Goal: Check status: Check status

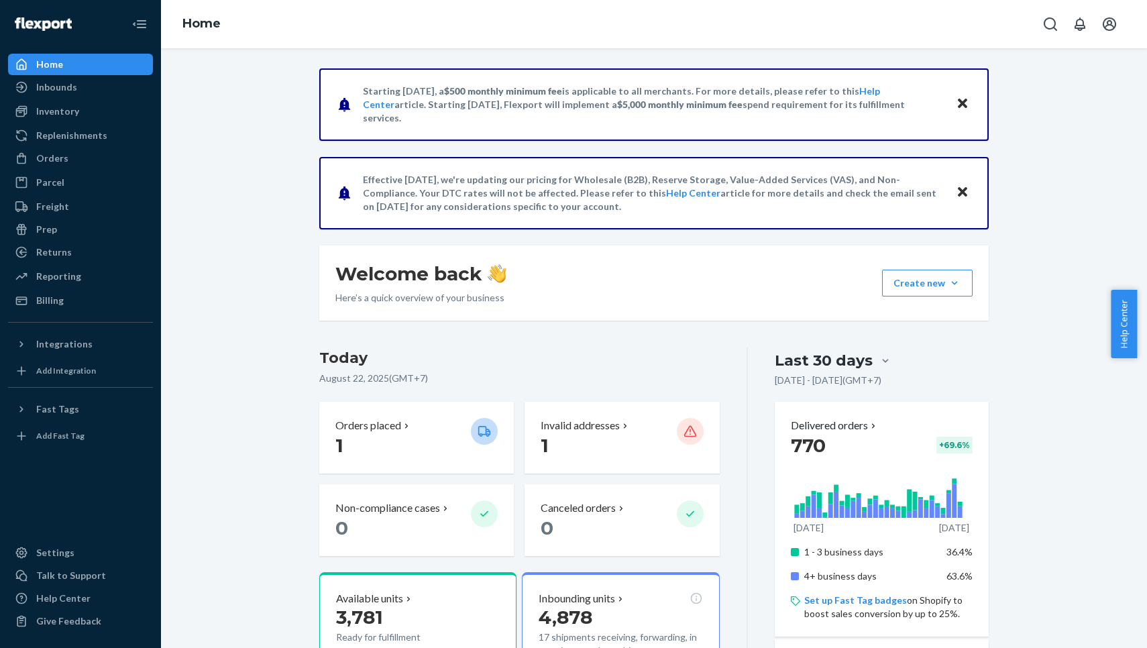
scroll to position [461, 0]
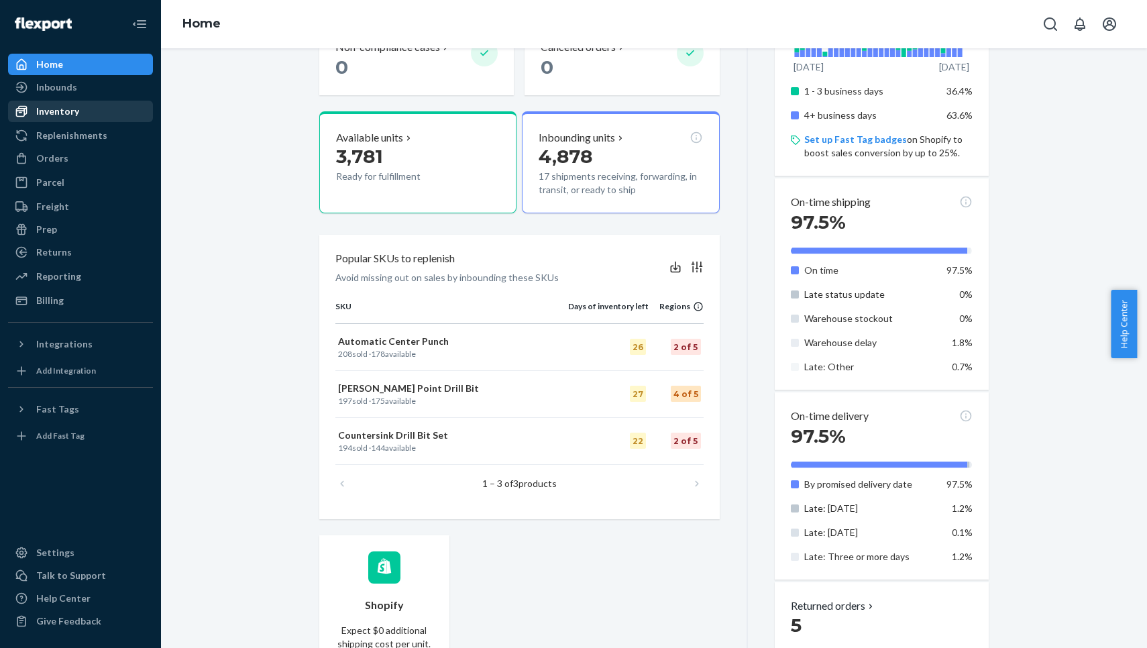
click at [86, 113] on div "Inventory" at bounding box center [80, 111] width 142 height 19
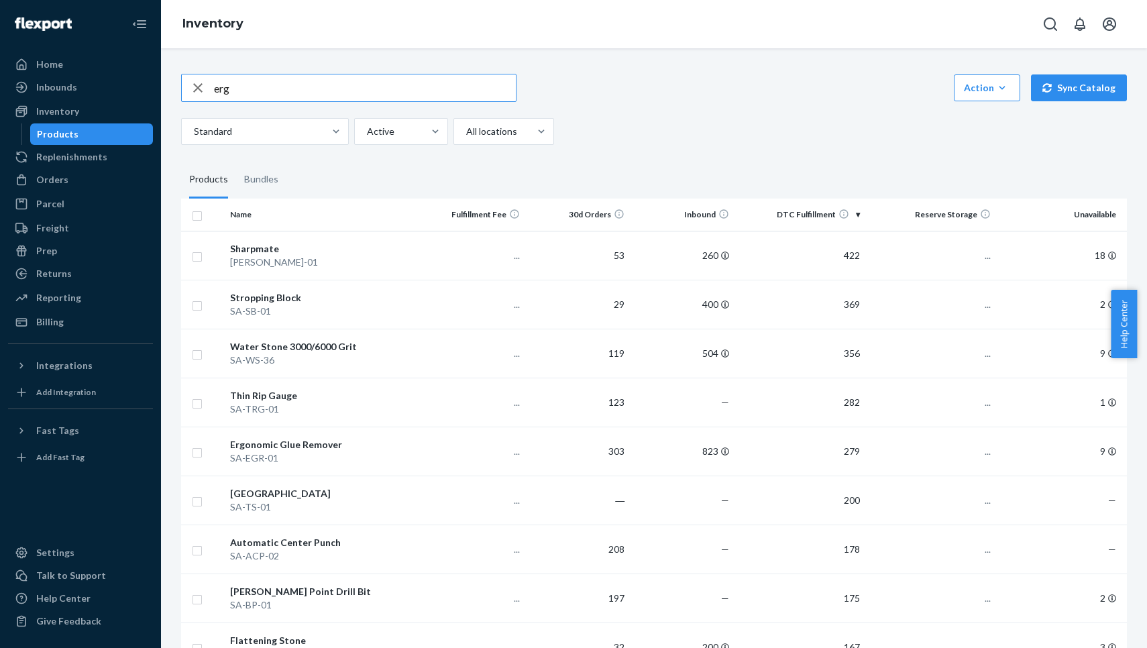
type input "erg"
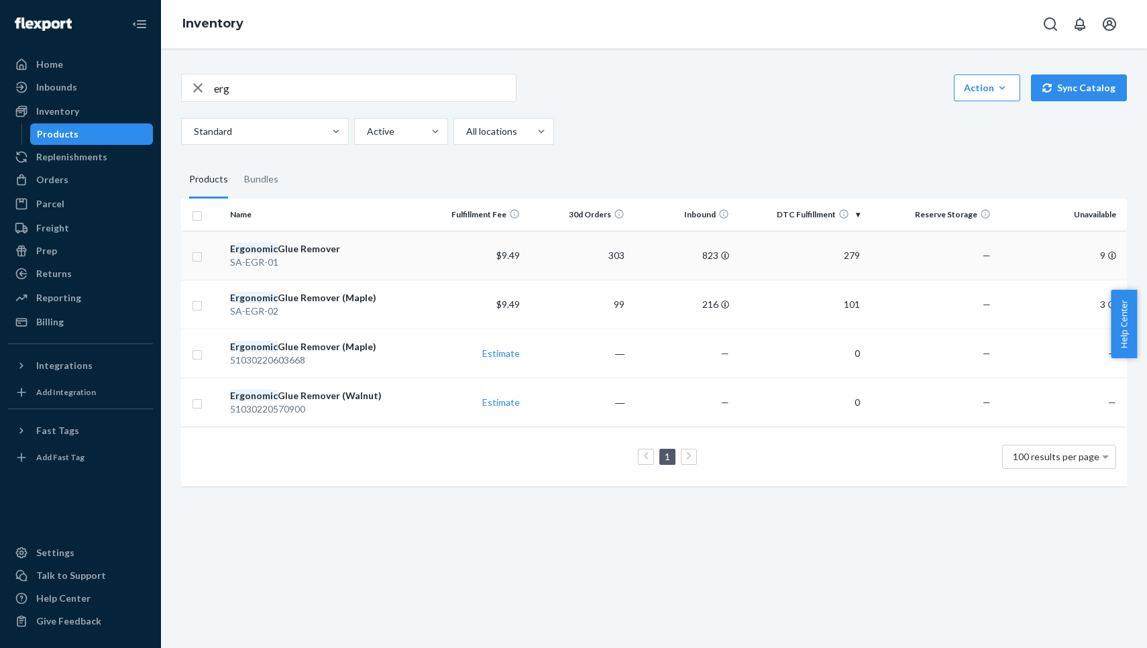
click at [301, 256] on div "SA-EGR-01" at bounding box center [322, 262] width 185 height 13
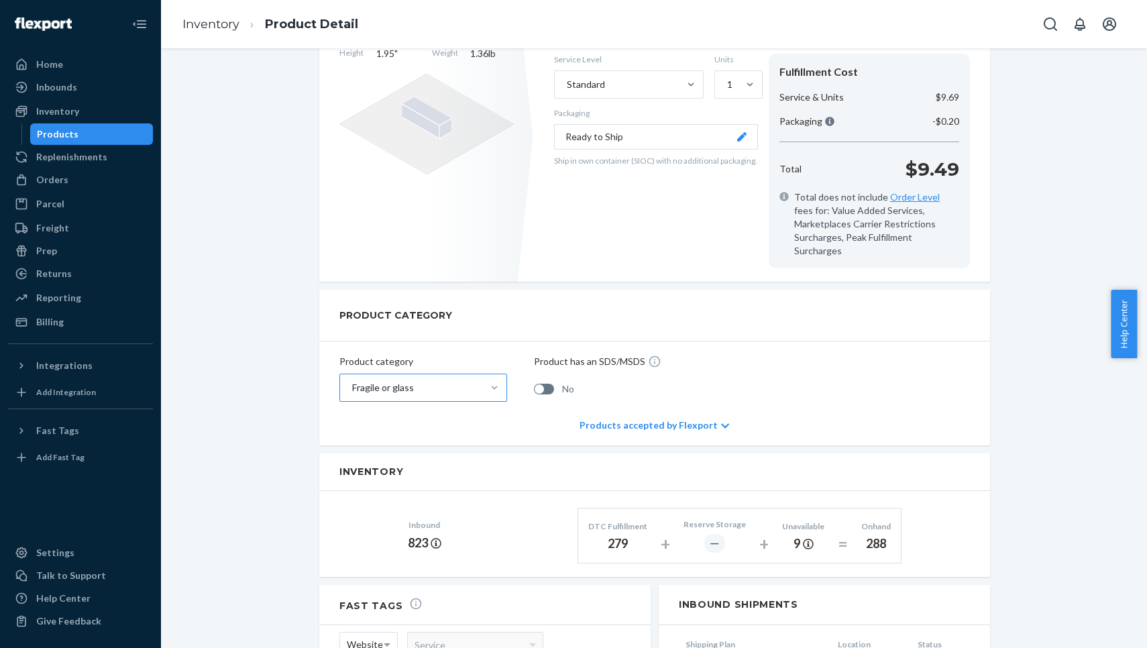
scroll to position [578, 0]
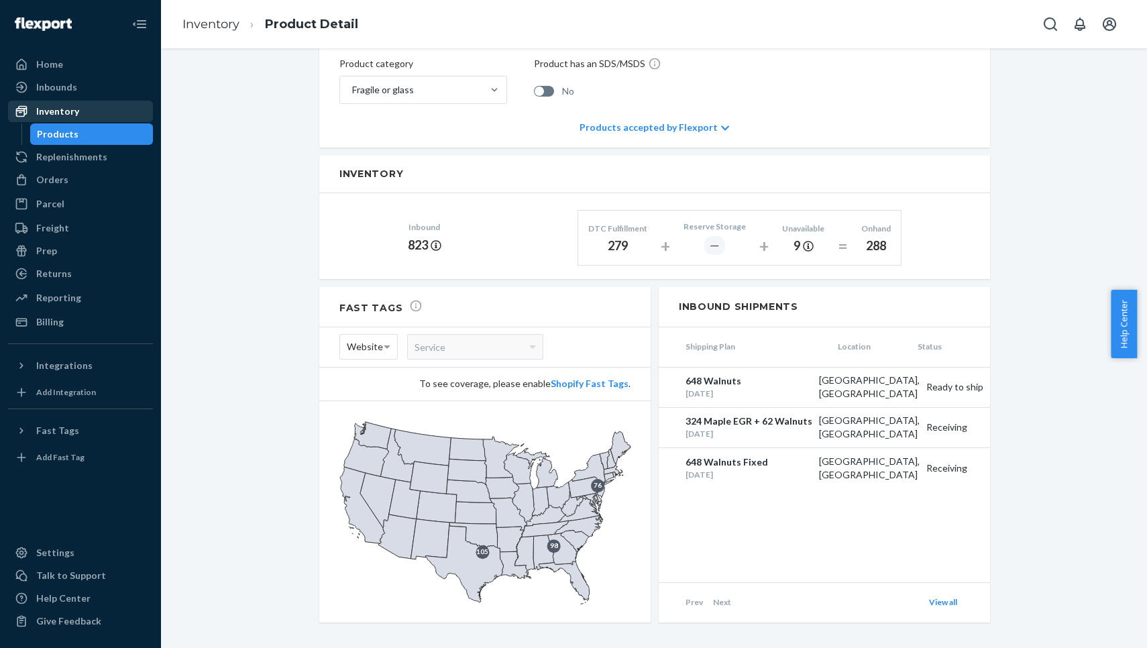
click at [88, 117] on div "Inventory" at bounding box center [80, 111] width 142 height 19
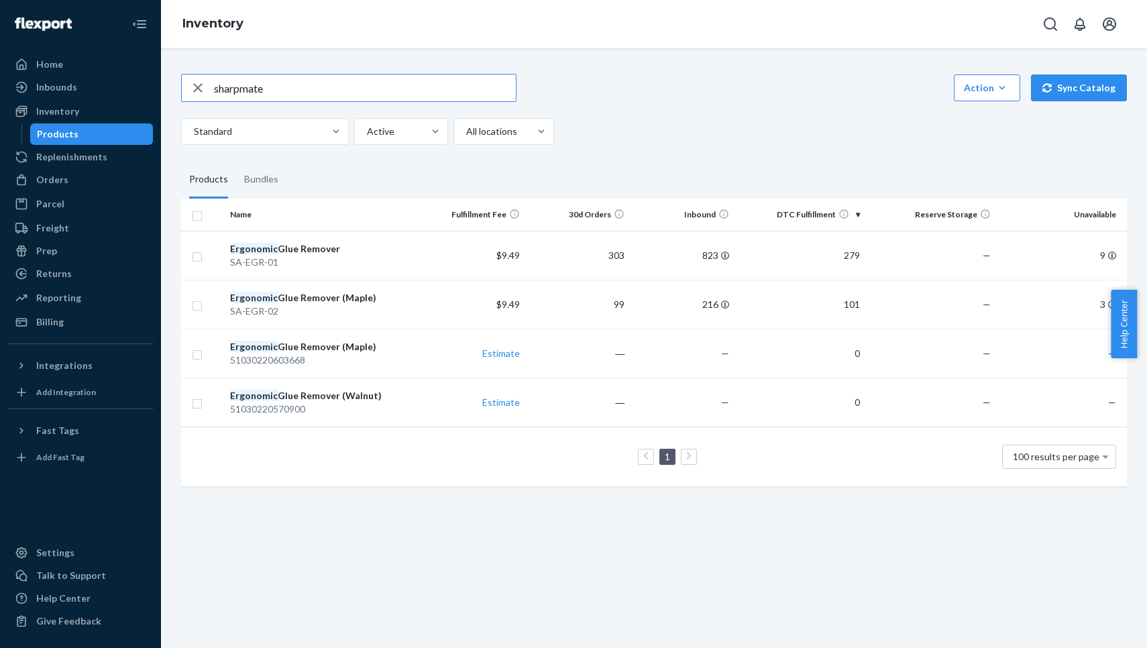
type input "sharpmate"
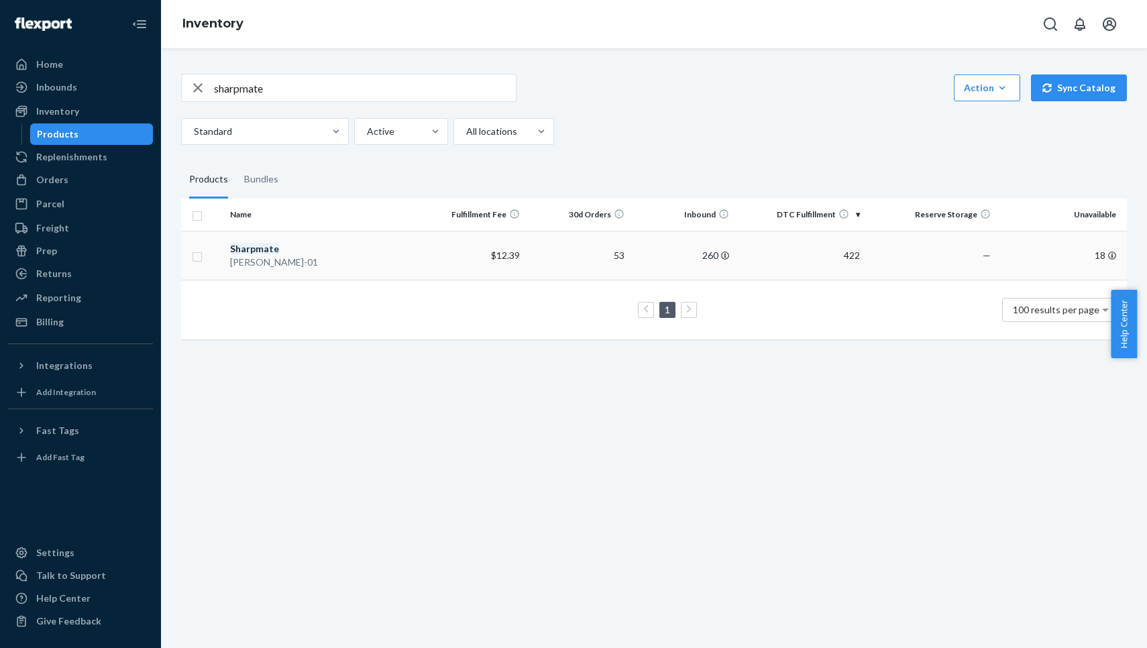
click at [327, 242] on div "Sharpmate" at bounding box center [322, 248] width 185 height 13
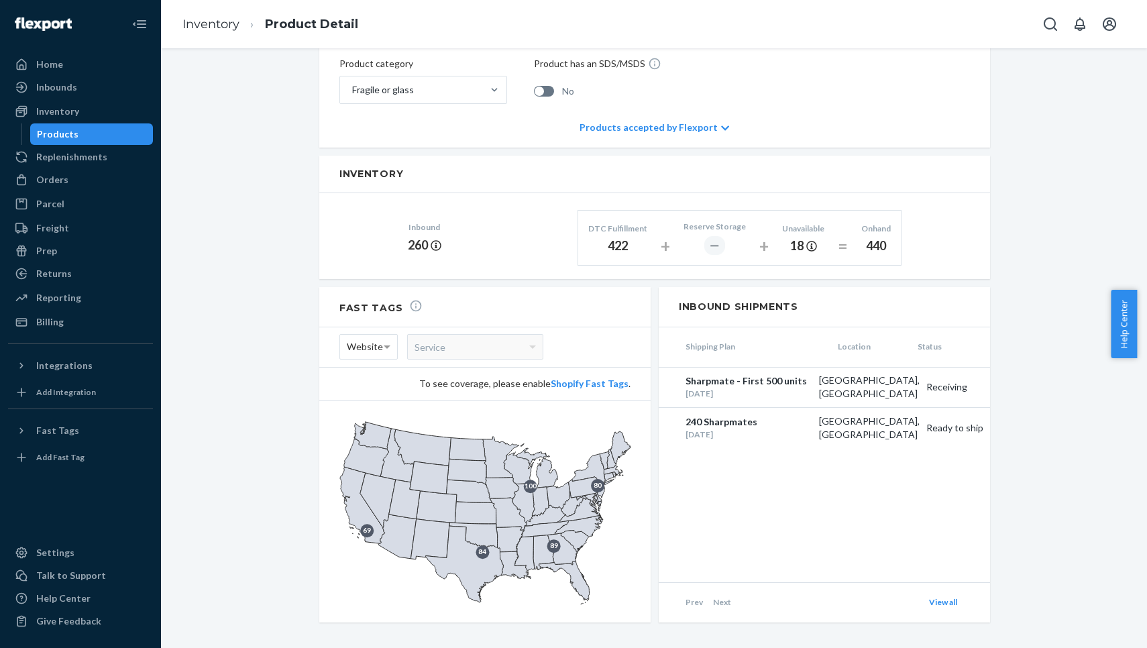
scroll to position [565, 0]
